Goal: Information Seeking & Learning: Find contact information

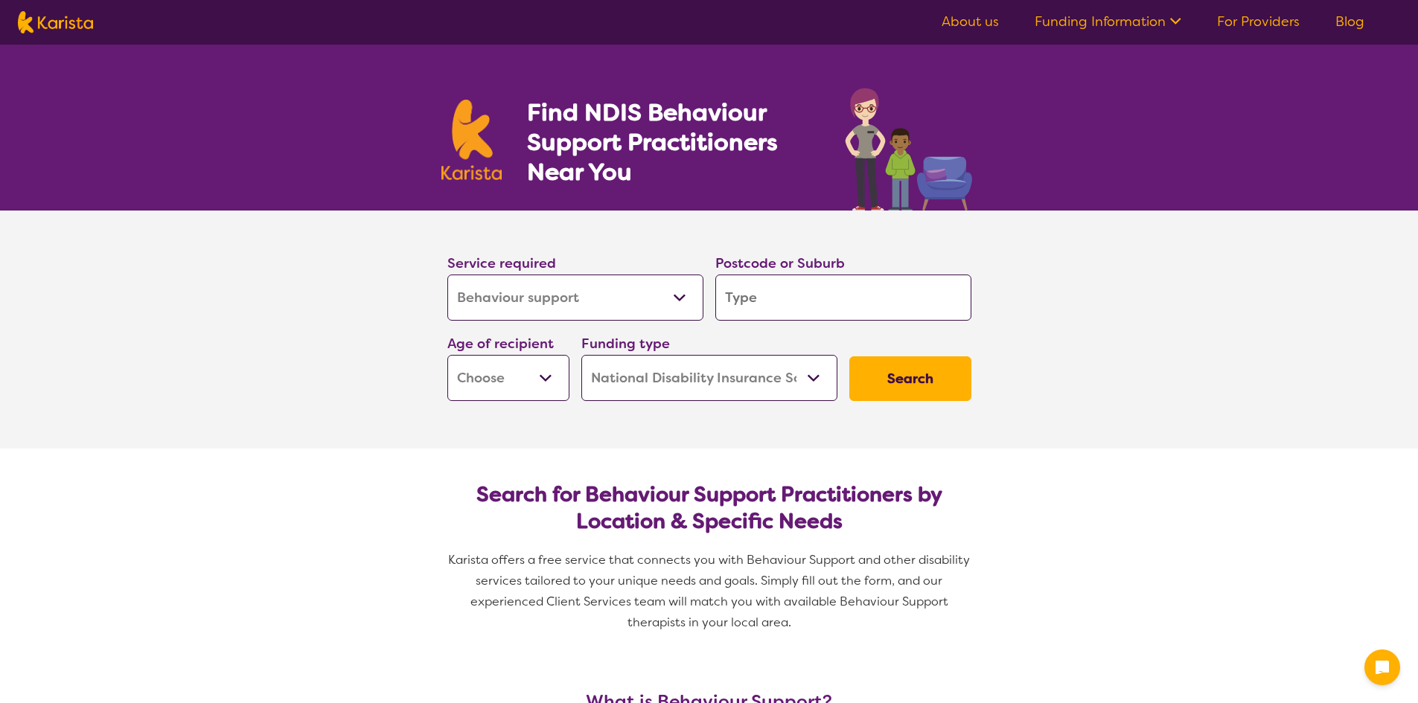
select select "Behaviour support"
select select "NDIS"
select select "Behaviour support"
select select "NDIS"
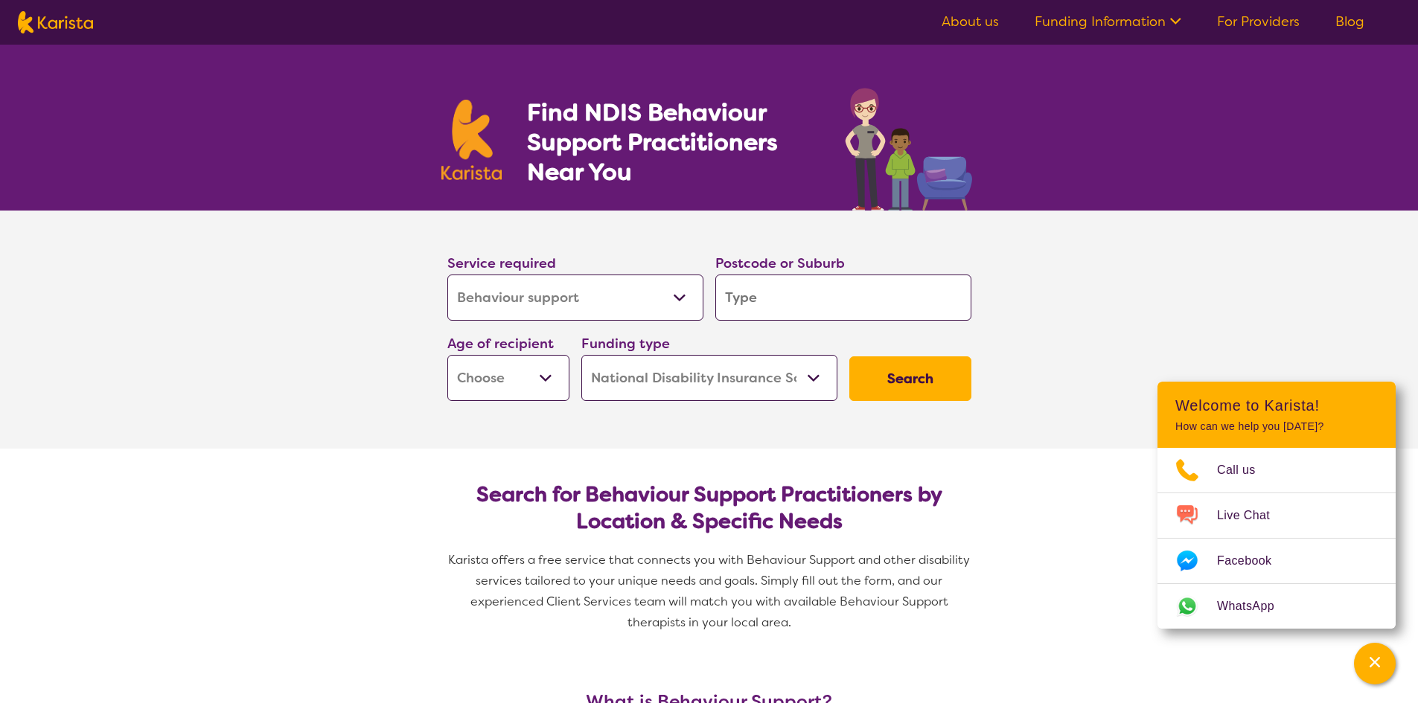
click at [846, 301] on input "search" at bounding box center [843, 298] width 256 height 46
type input "2"
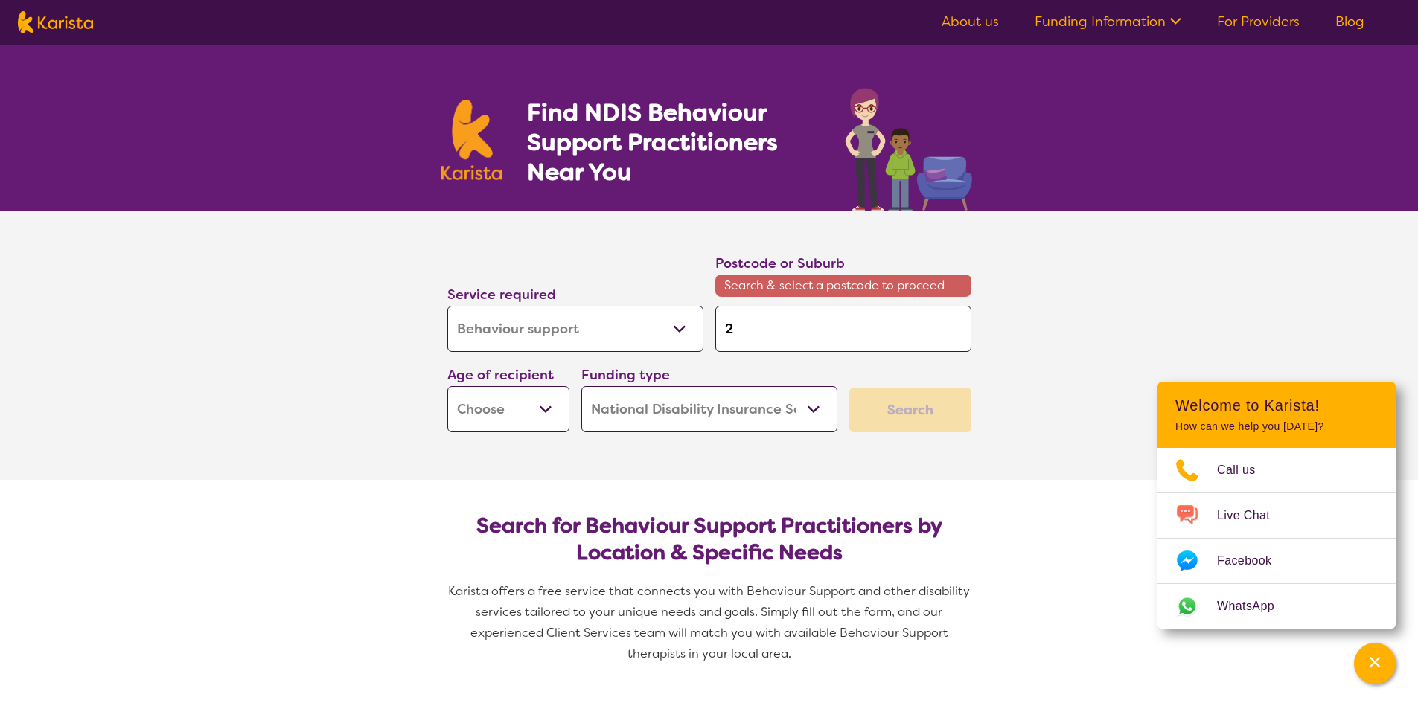
type input "21"
type input "217"
type input "2170"
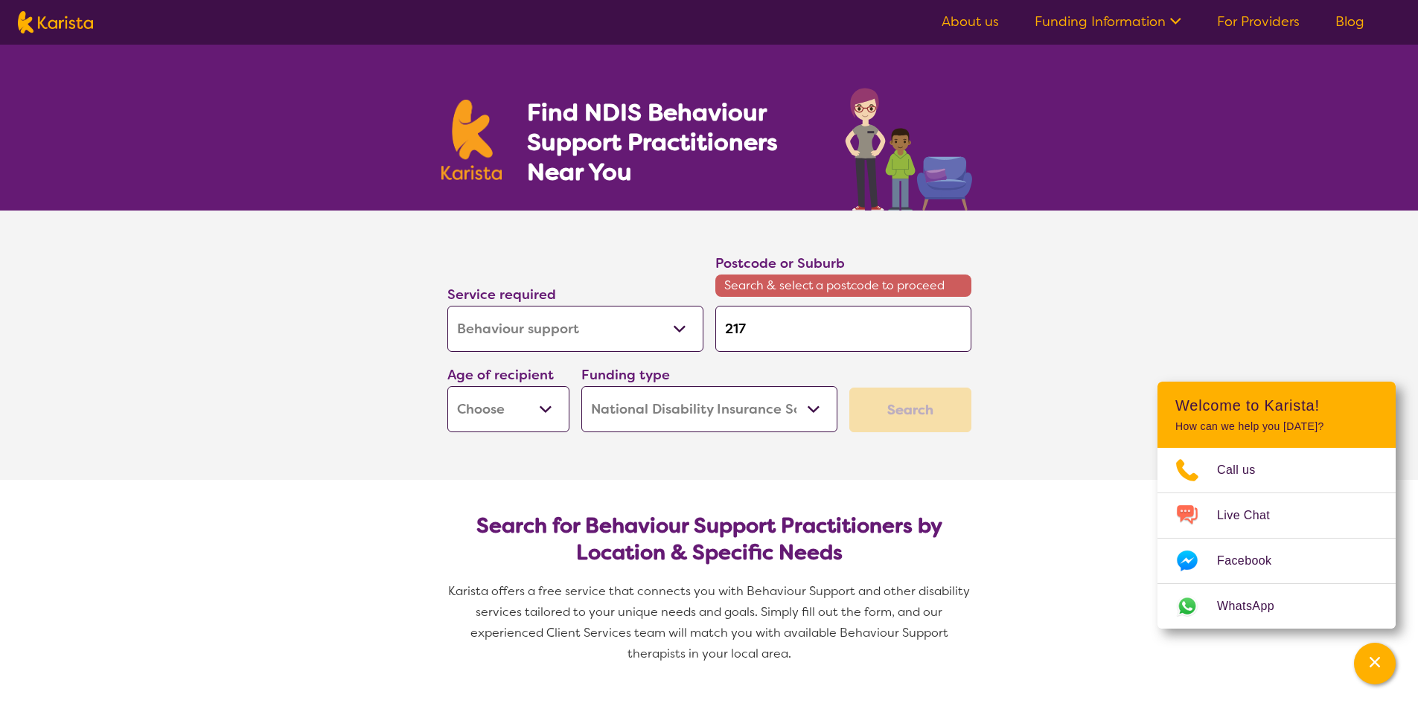
type input "2170"
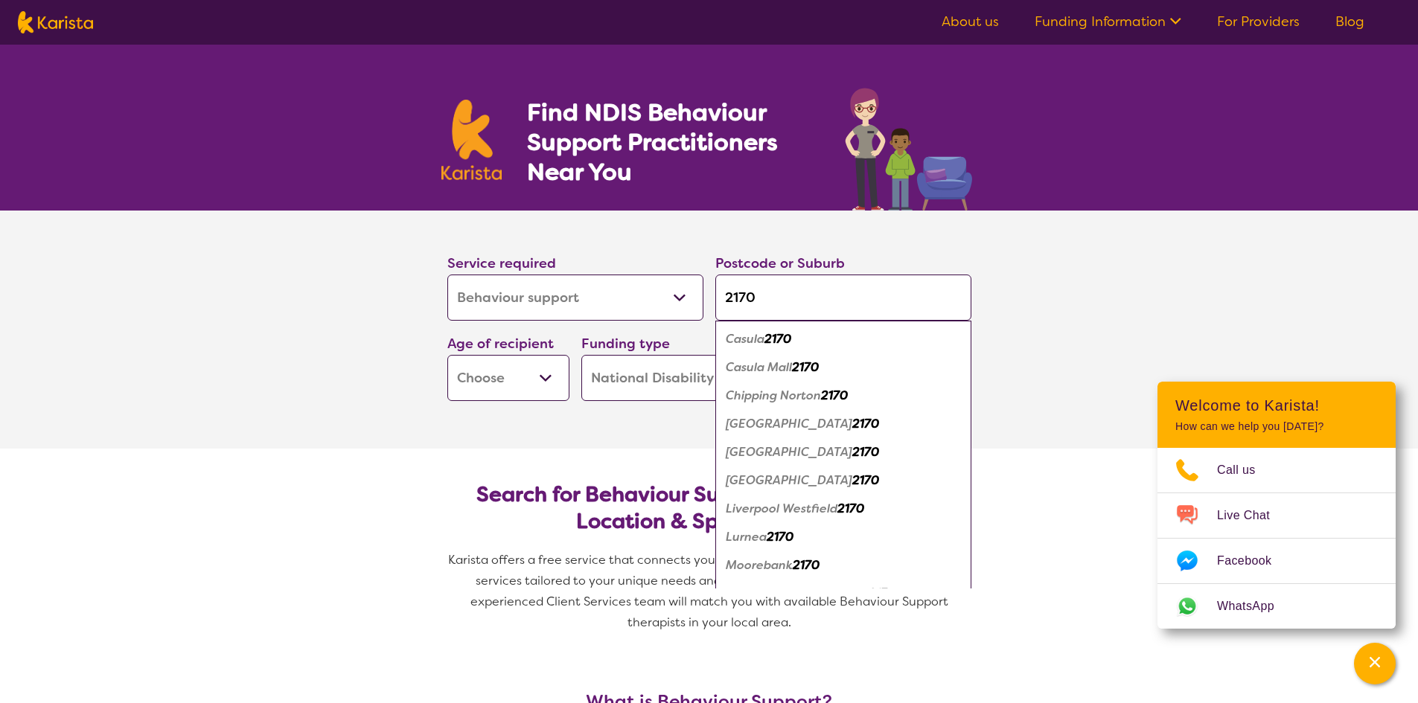
type input "2170"
click at [762, 450] on em "[GEOGRAPHIC_DATA]" at bounding box center [789, 452] width 127 height 16
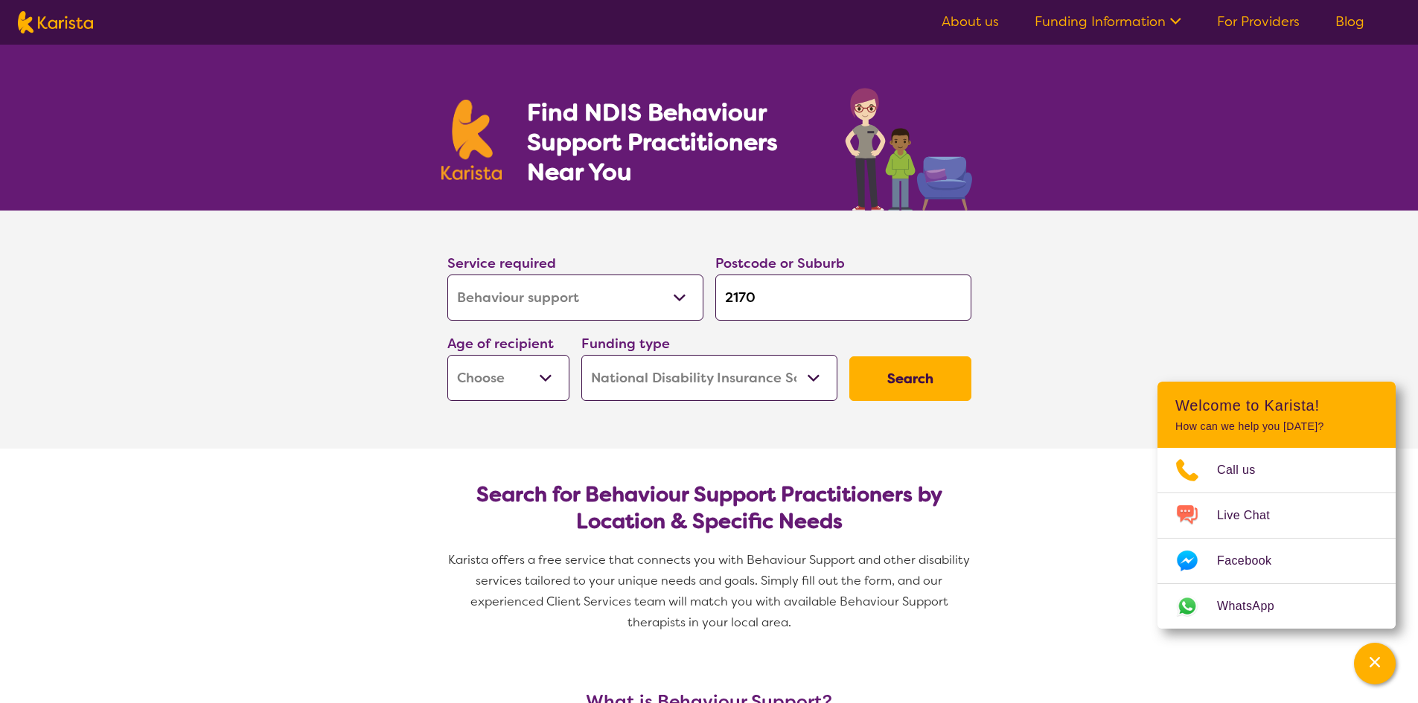
click at [554, 379] on select "Early Childhood - 0 to 9 Child - 10 to 11 Adolescent - 12 to 17 Adult - 18 to 6…" at bounding box center [508, 378] width 122 height 46
select select "AG"
click at [447, 355] on select "Early Childhood - 0 to 9 Child - 10 to 11 Adolescent - 12 to 17 Adult - 18 to 6…" at bounding box center [508, 378] width 122 height 46
select select "AG"
click at [948, 377] on button "Search" at bounding box center [910, 379] width 122 height 45
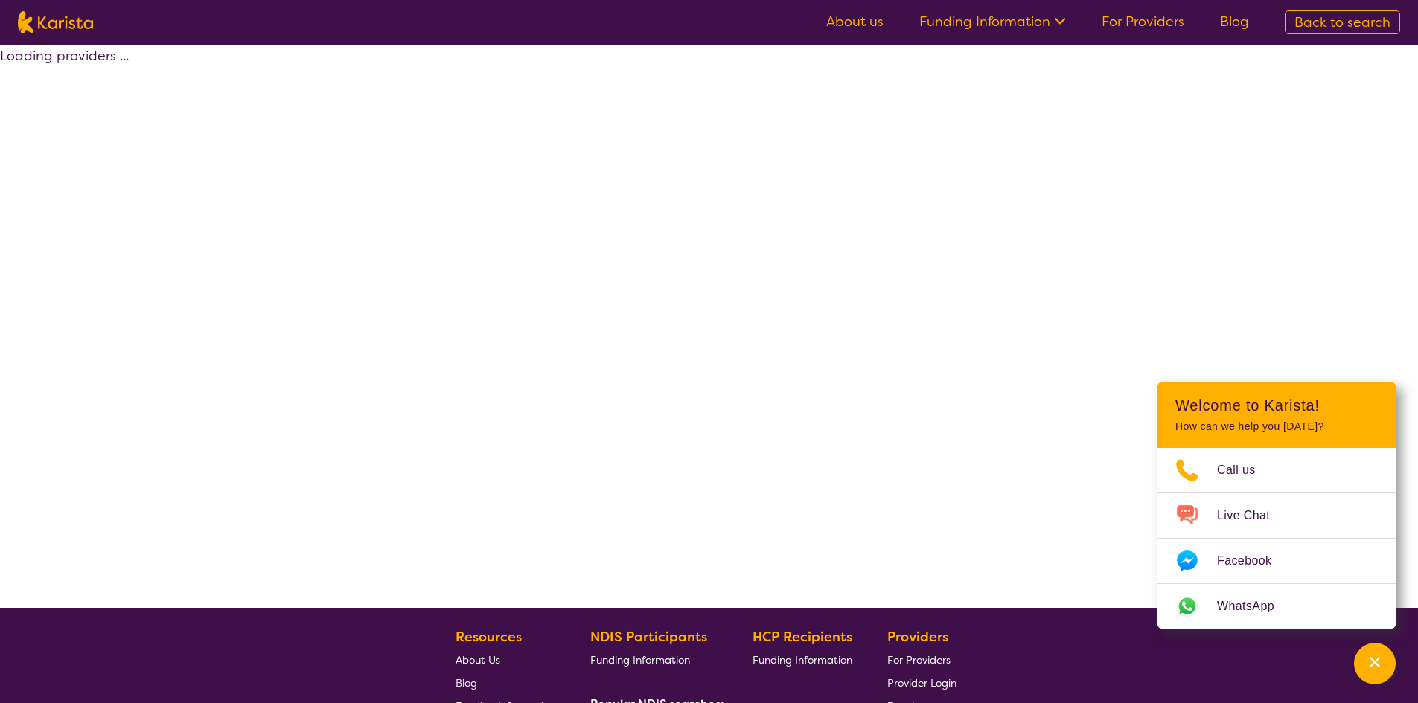
select select "by_score"
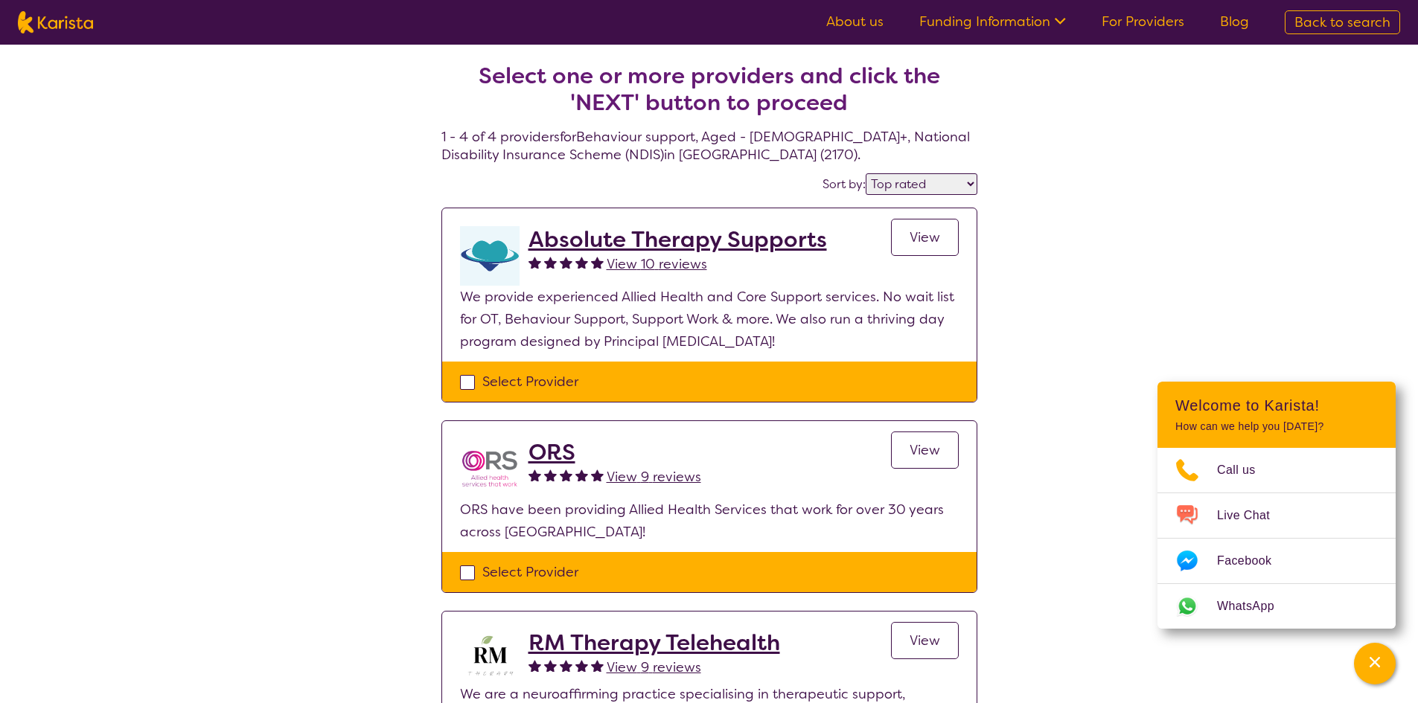
click at [694, 241] on h2 "Absolute Therapy Supports" at bounding box center [677, 239] width 298 height 27
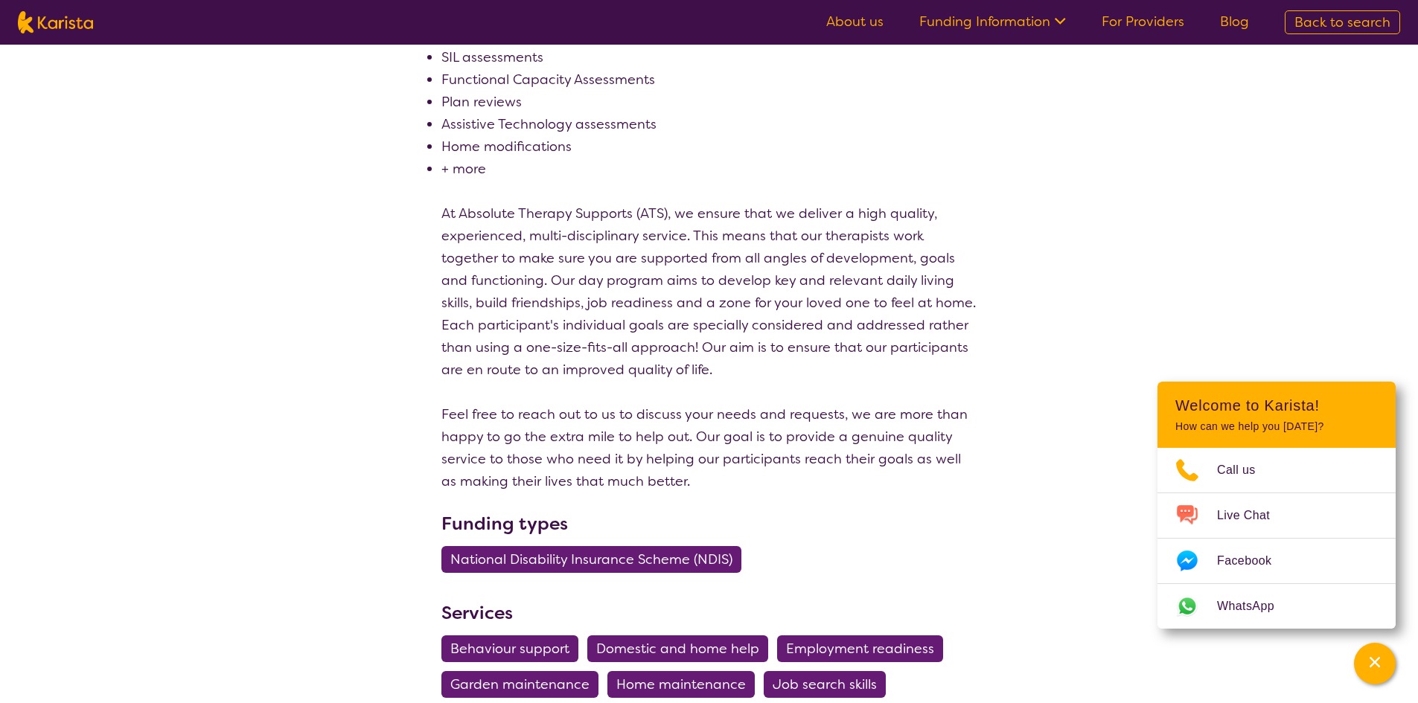
scroll to position [1116, 0]
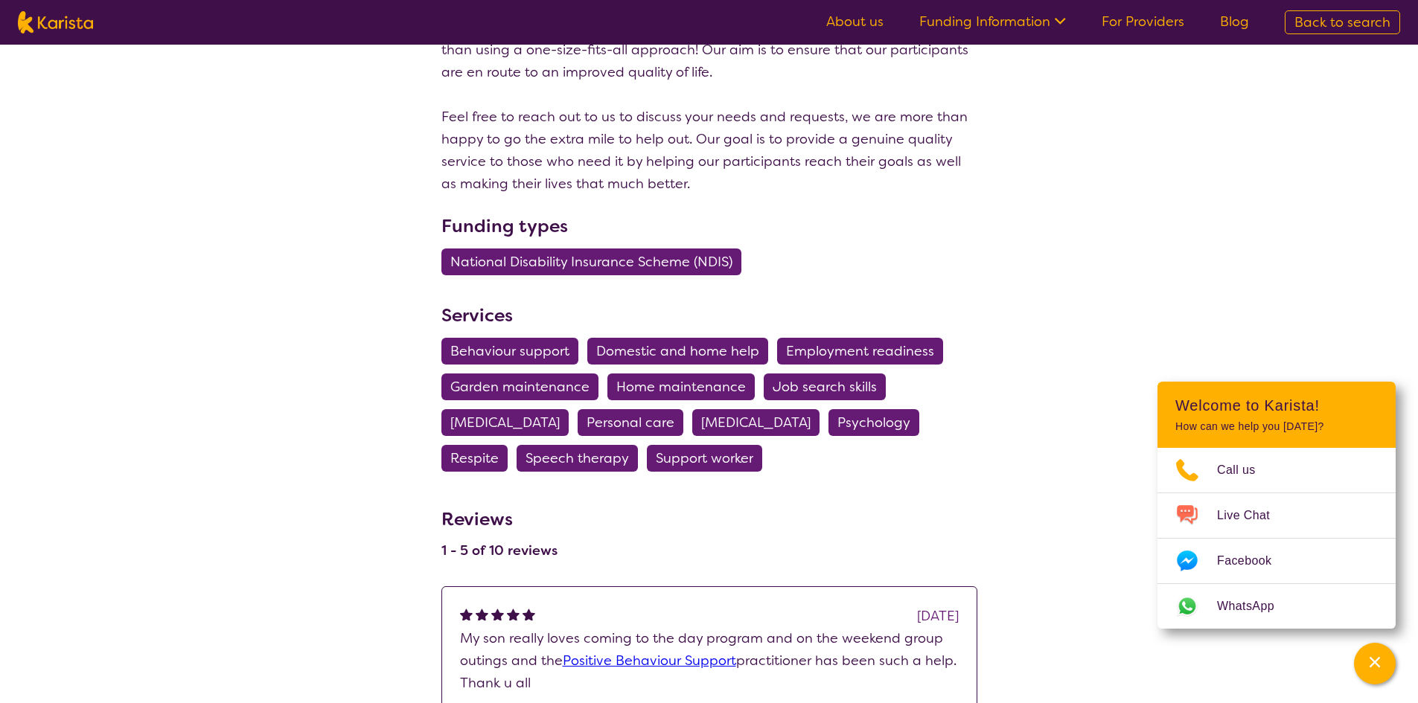
click at [517, 356] on span "Behaviour support" at bounding box center [509, 351] width 119 height 27
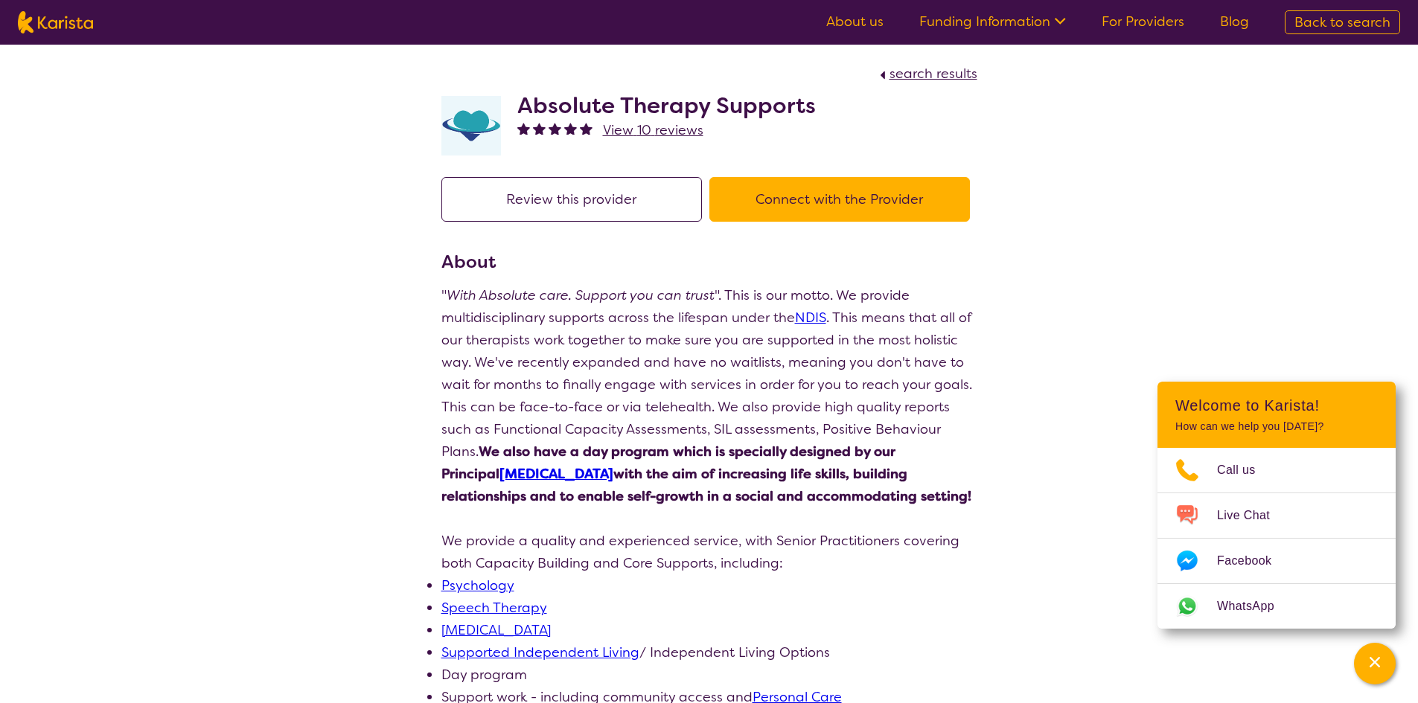
select select "Behaviour support"
select select "AG"
select select "NDIS"
select select "Behaviour support"
select select "AG"
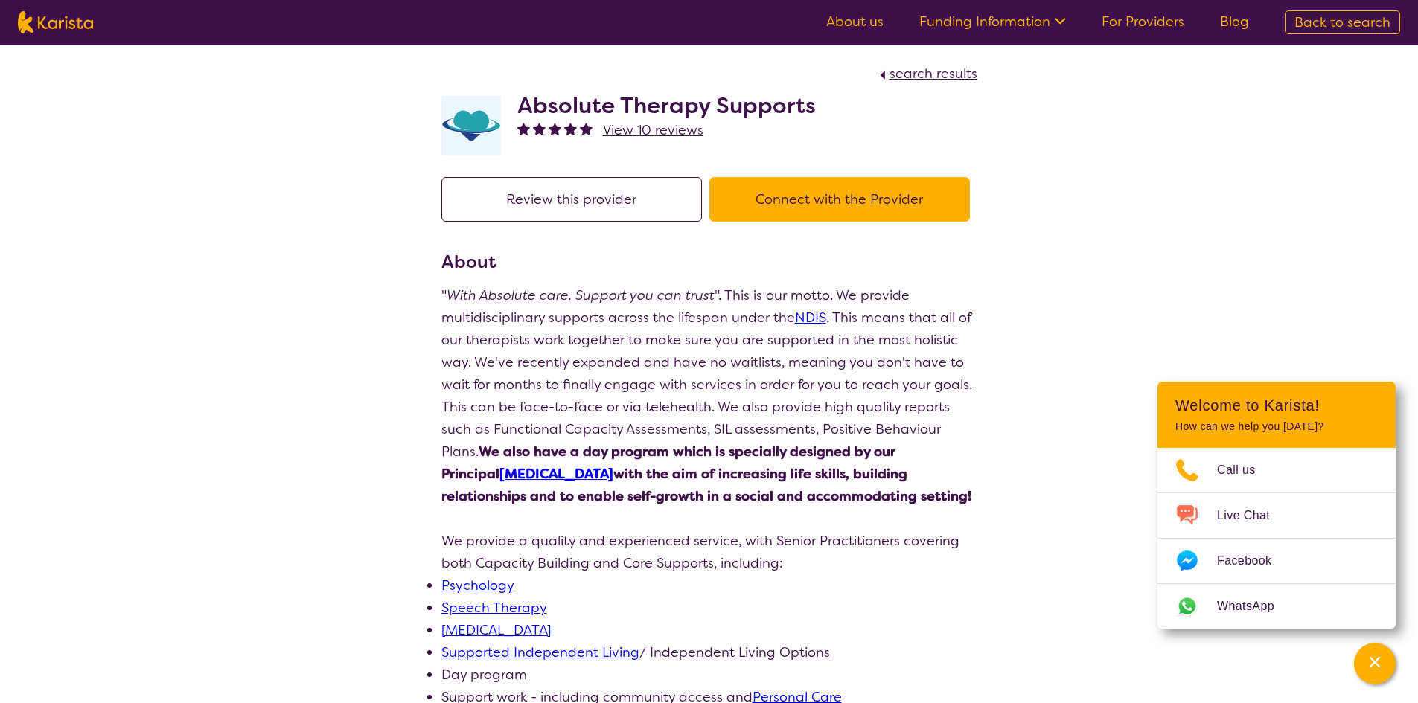
select select "NDIS"
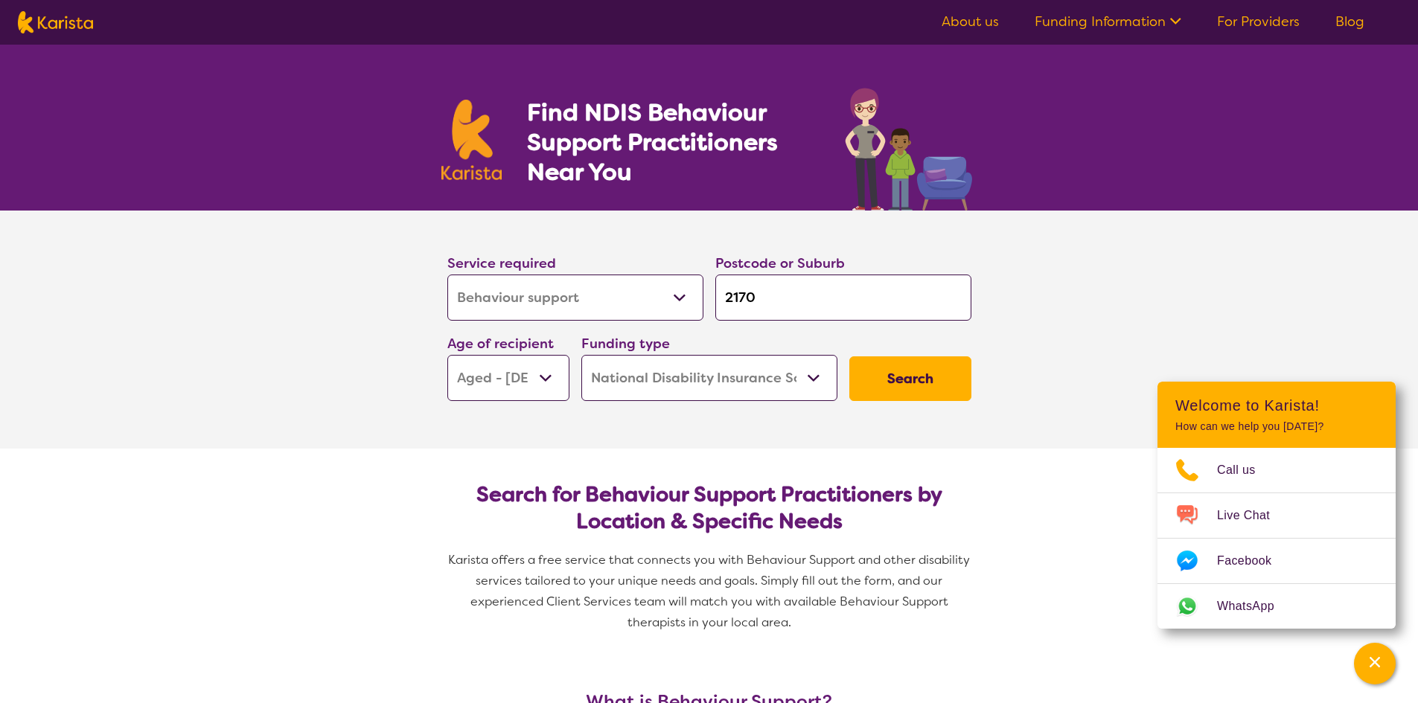
click at [948, 390] on button "Search" at bounding box center [910, 379] width 122 height 45
select select "by_score"
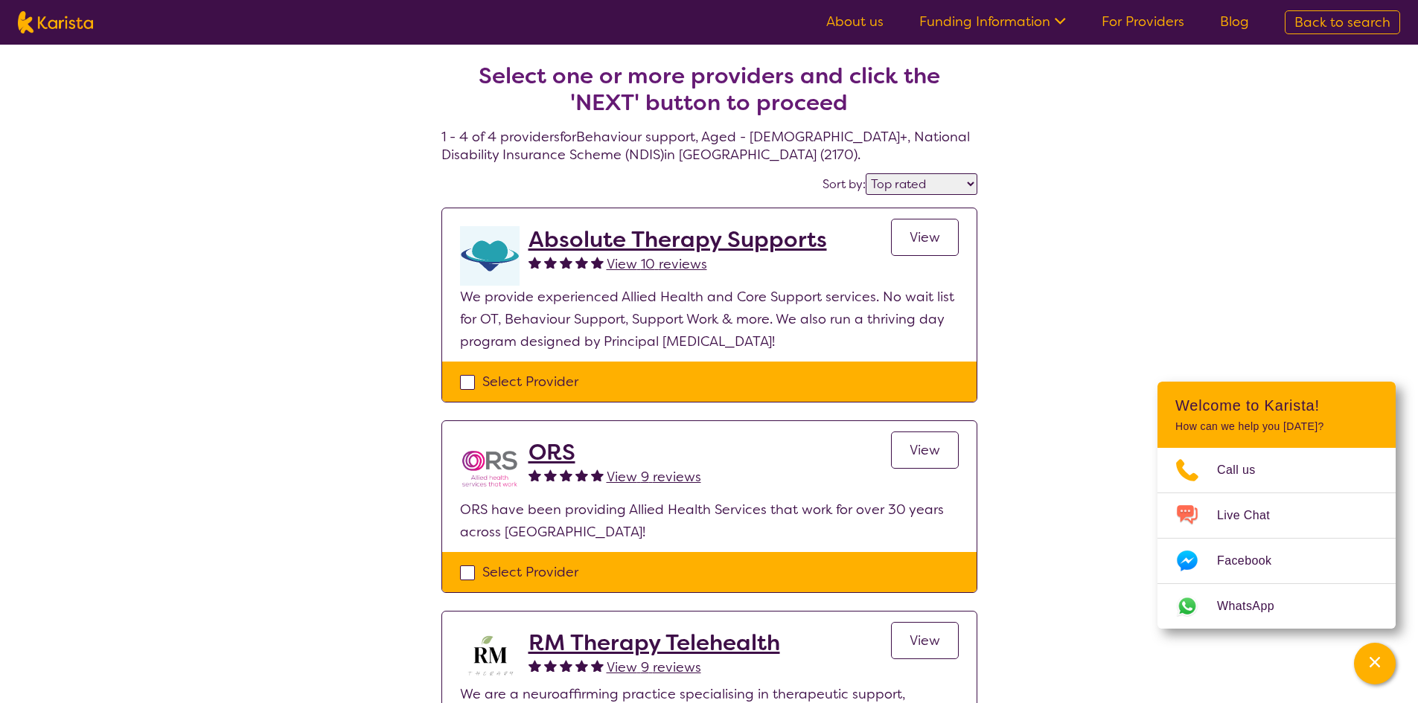
click at [892, 234] on div "View" at bounding box center [925, 256] width 68 height 60
click at [913, 239] on span "View" at bounding box center [925, 237] width 31 height 18
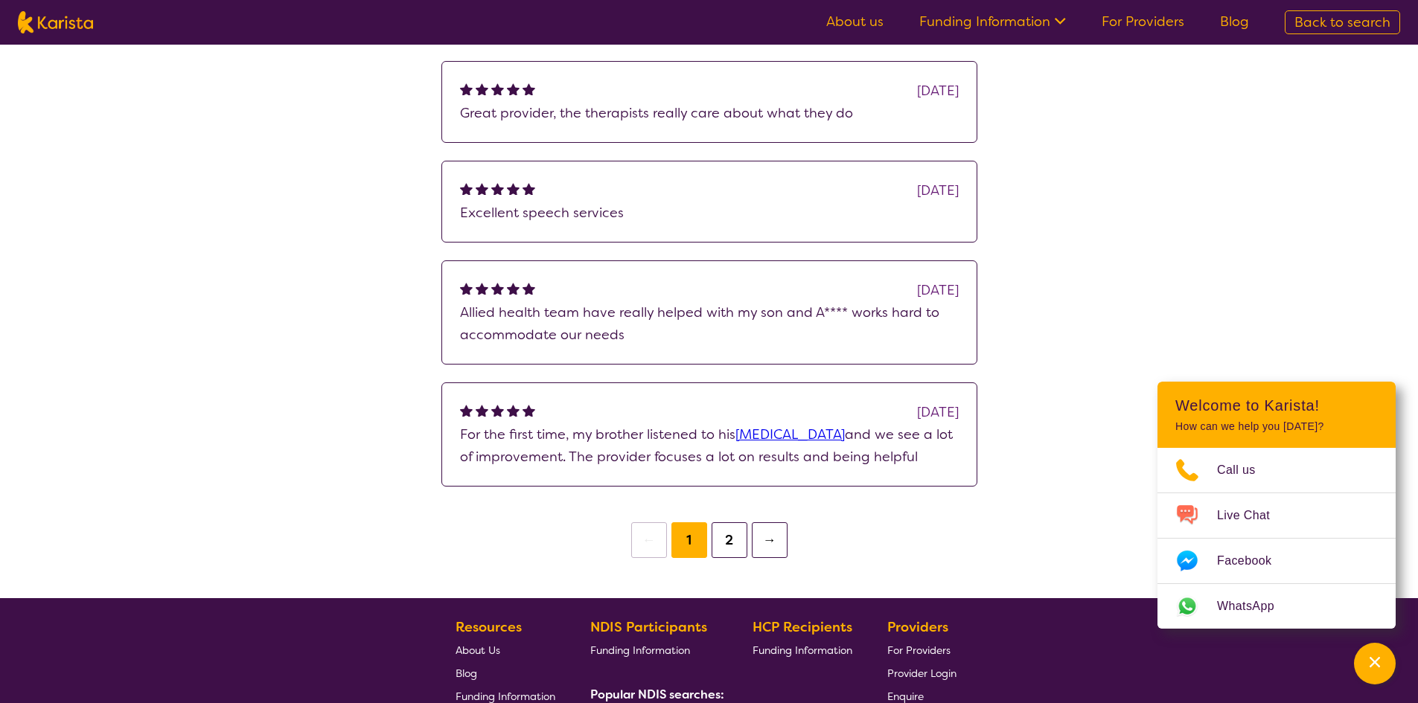
scroll to position [1935, 0]
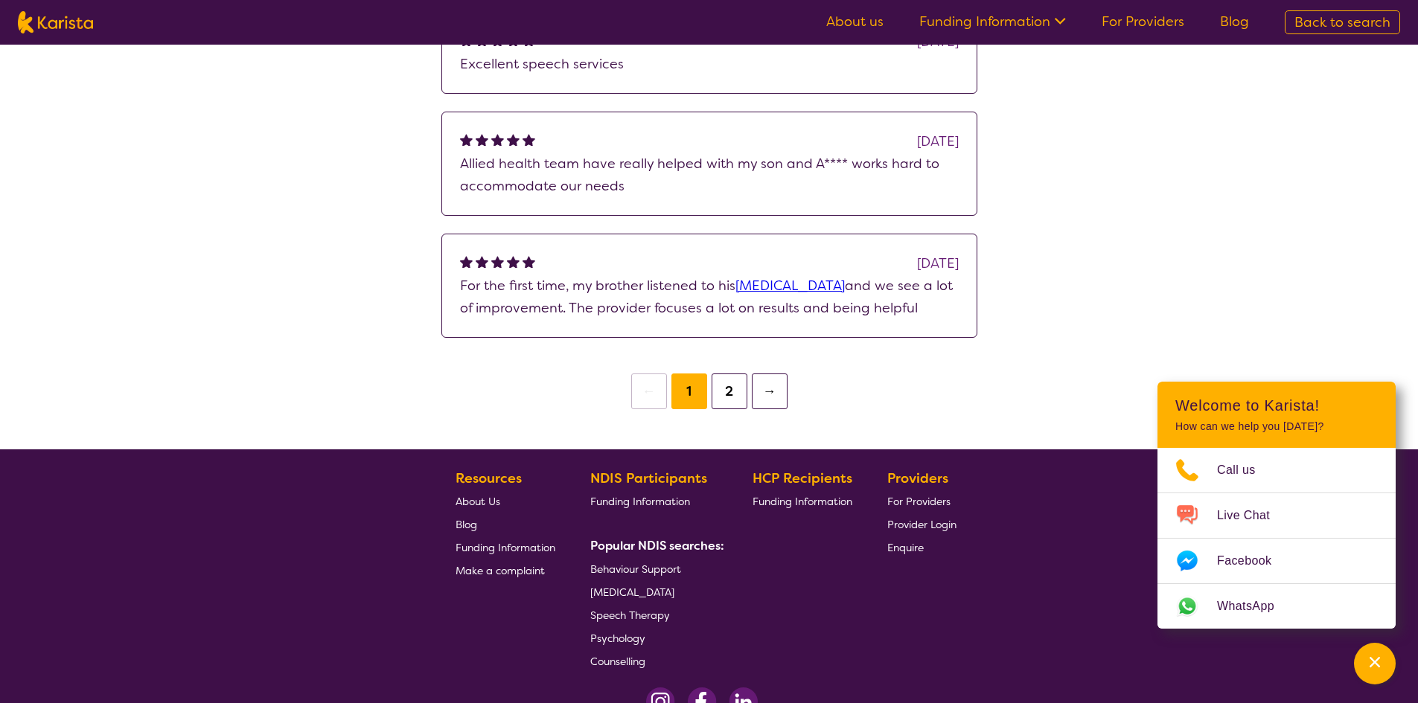
click at [642, 572] on span "Behaviour Support" at bounding box center [635, 569] width 91 height 13
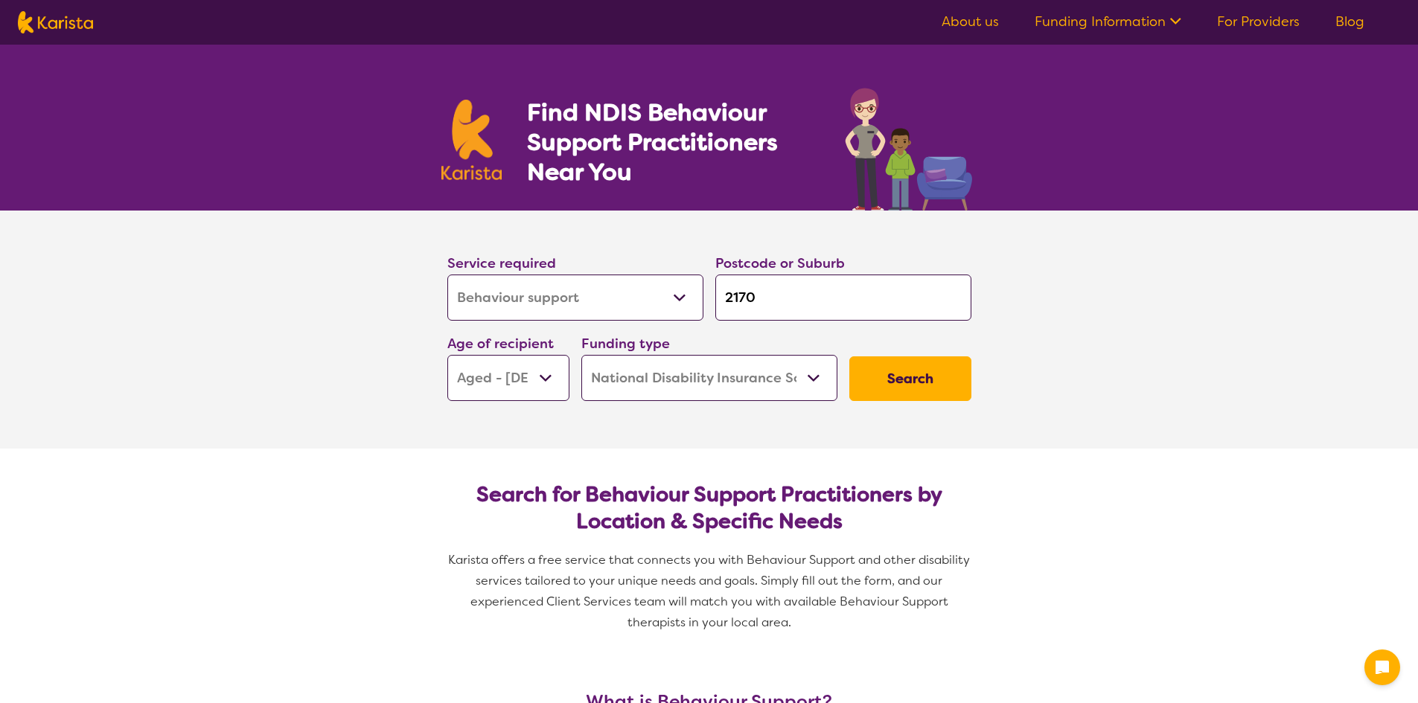
select select "Behaviour support"
select select "AG"
select select "NDIS"
select select "Behaviour support"
select select "AG"
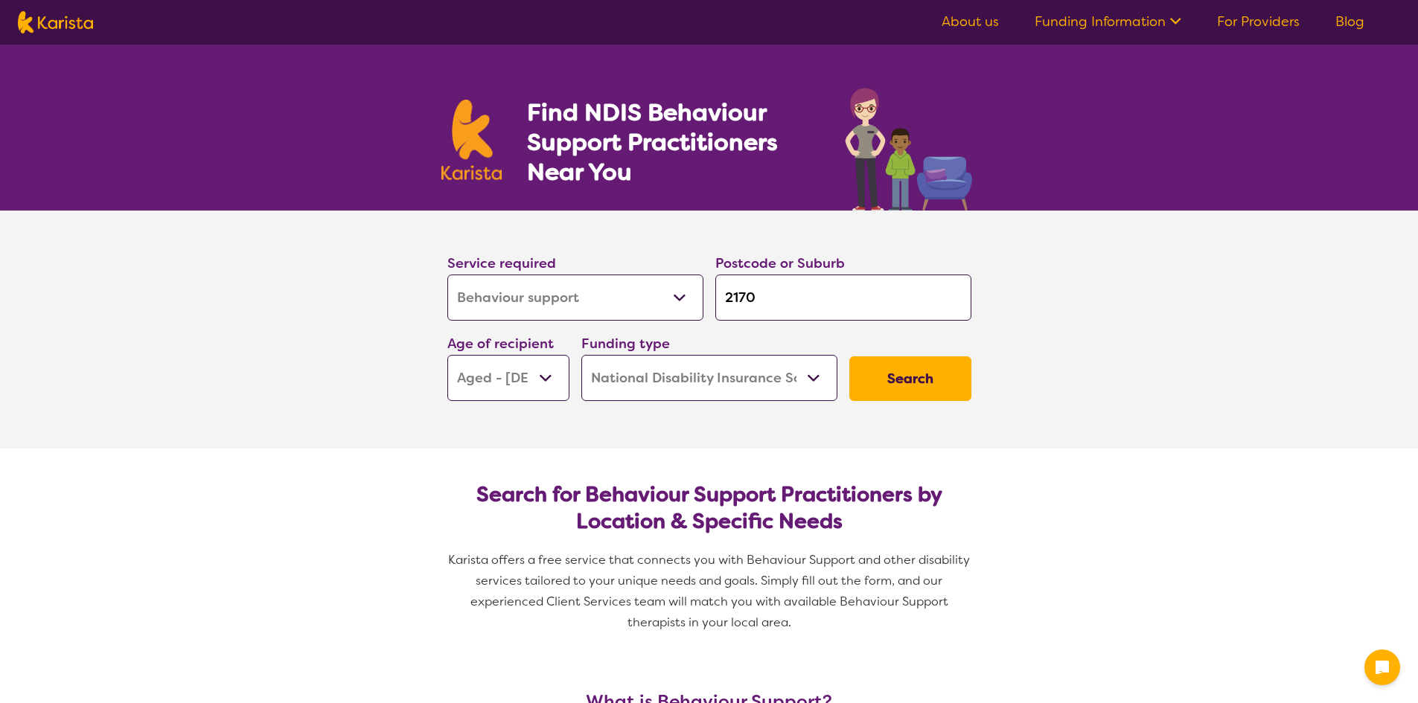
select select "NDIS"
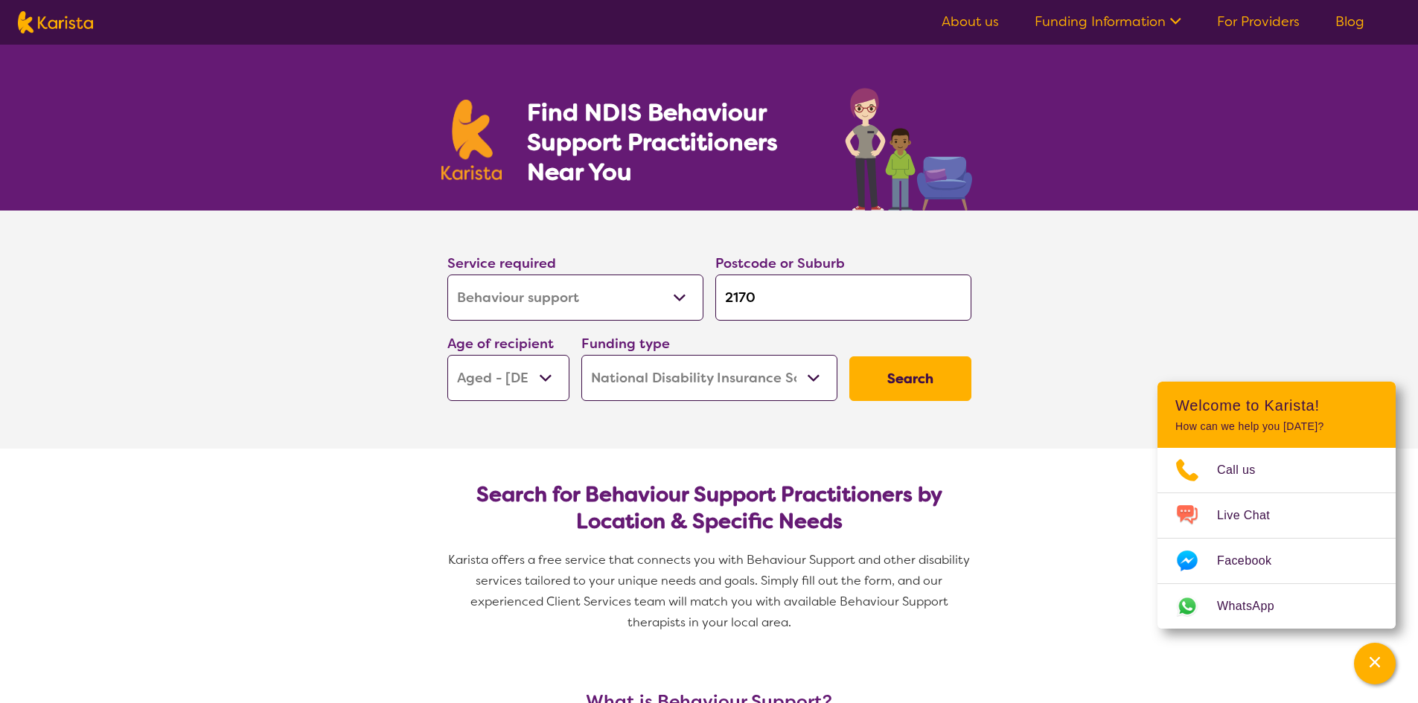
click at [1081, 24] on link "Funding Information" at bounding box center [1108, 22] width 147 height 18
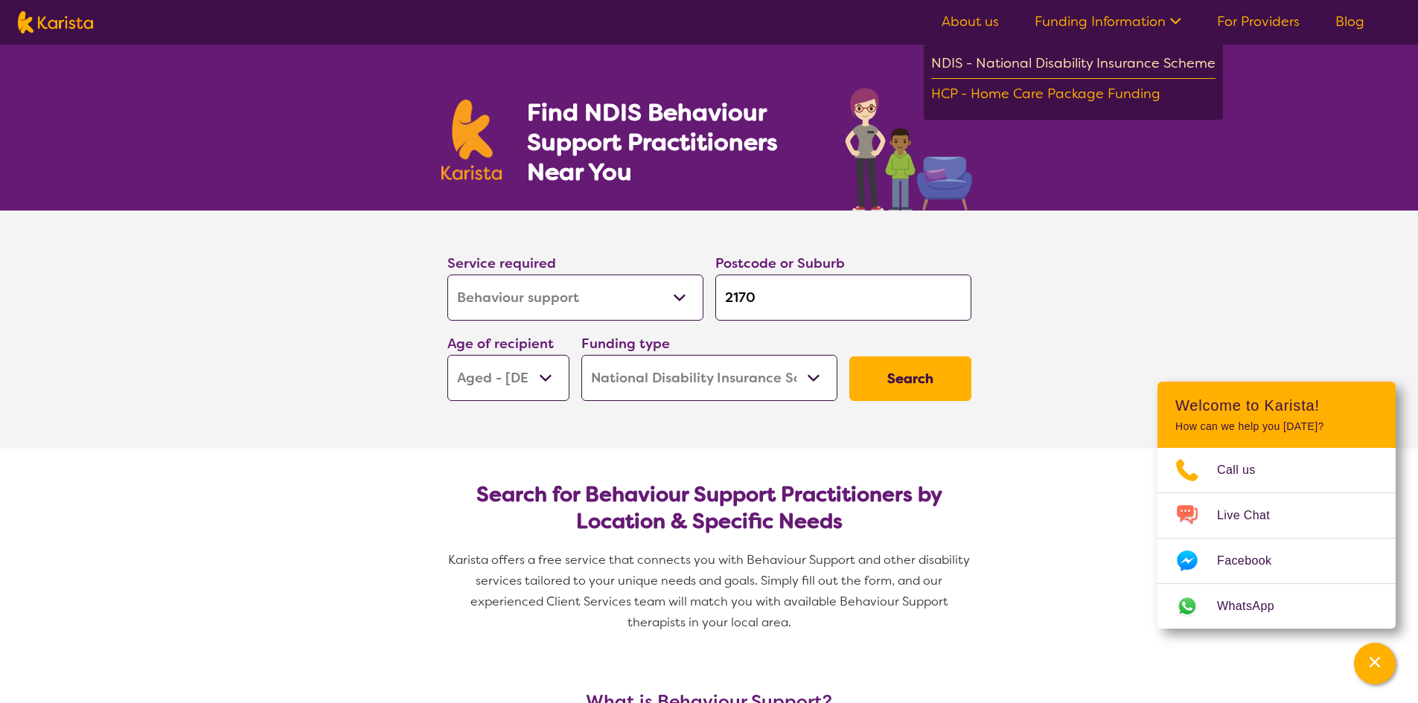
click at [1082, 58] on div "NDIS - National Disability Insurance Scheme" at bounding box center [1073, 65] width 284 height 27
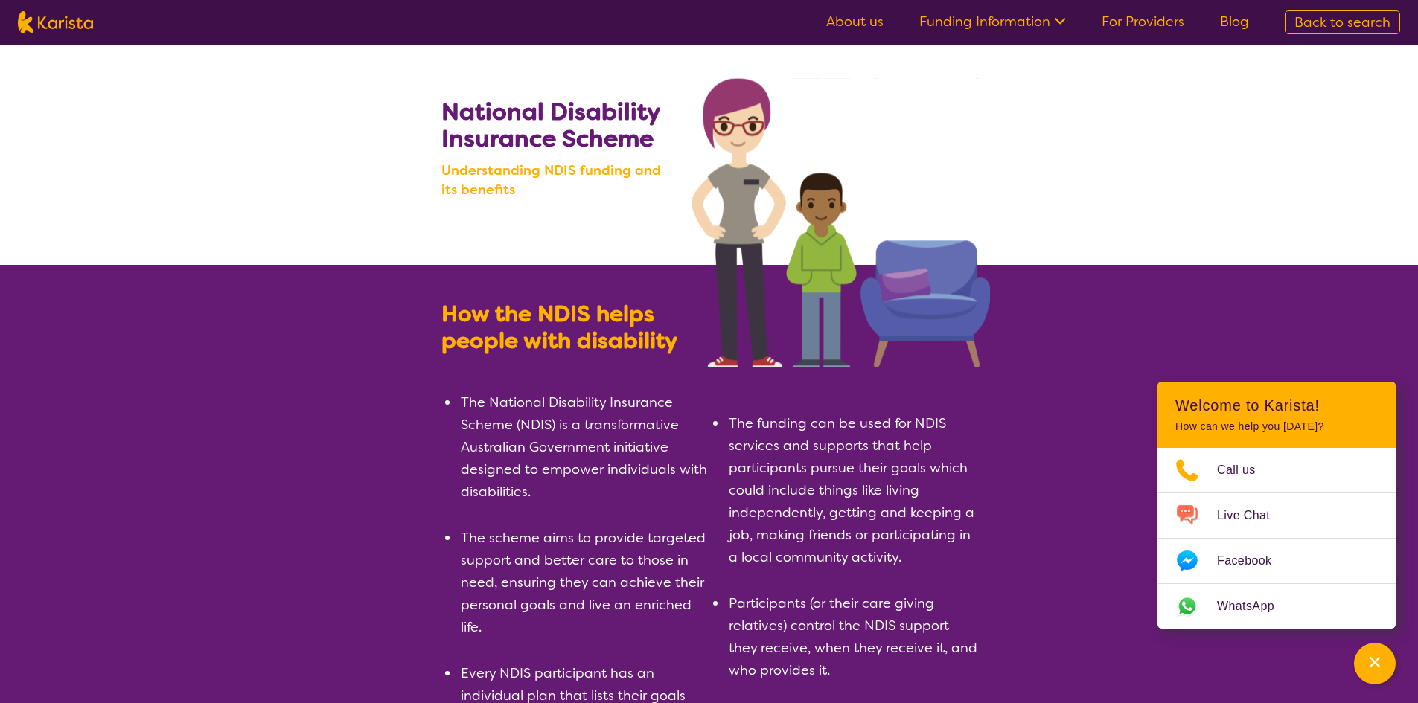
scroll to position [74, 0]
